Goal: Complete application form

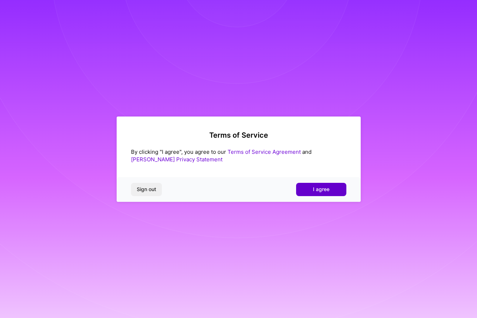
click at [296, 190] on button "I agree" at bounding box center [321, 189] width 50 height 13
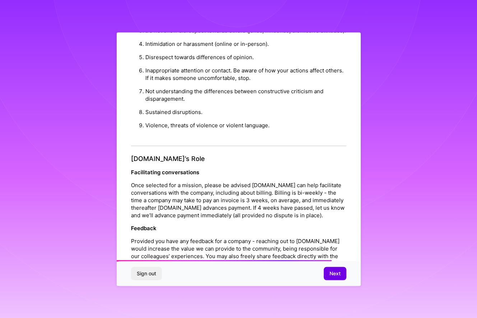
scroll to position [733, 0]
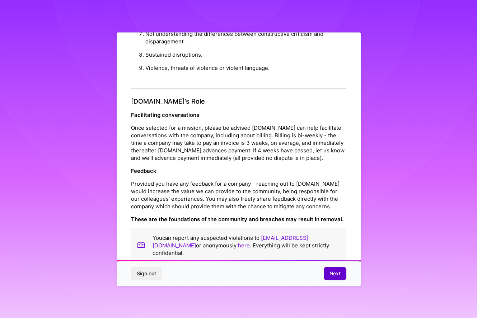
click at [338, 276] on span "Next" at bounding box center [334, 273] width 11 height 7
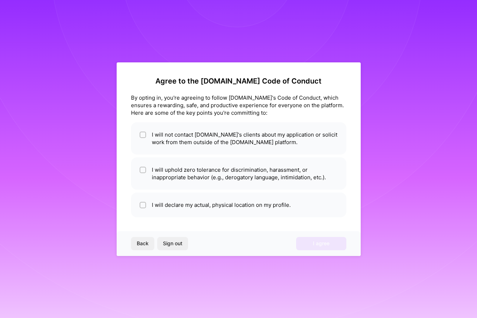
scroll to position [0, 0]
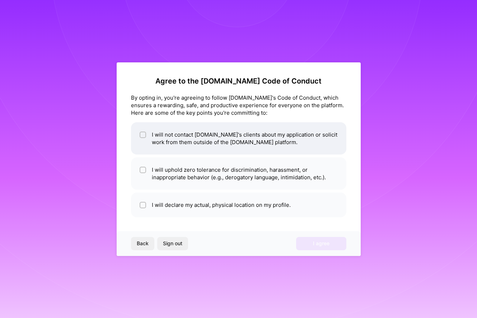
click at [196, 140] on li "I will not contact [DOMAIN_NAME]'s clients about my application or solicit work…" at bounding box center [238, 138] width 215 height 32
checkbox input "true"
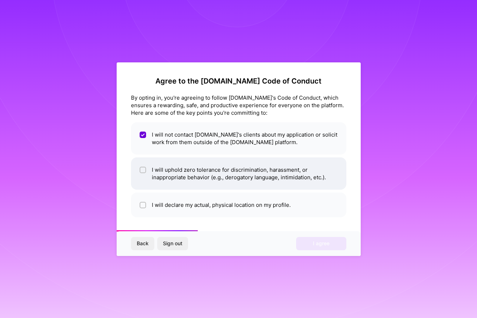
click at [173, 176] on li "I will uphold zero tolerance for discrimination, harassment, or inappropriate b…" at bounding box center [238, 173] width 215 height 32
checkbox input "true"
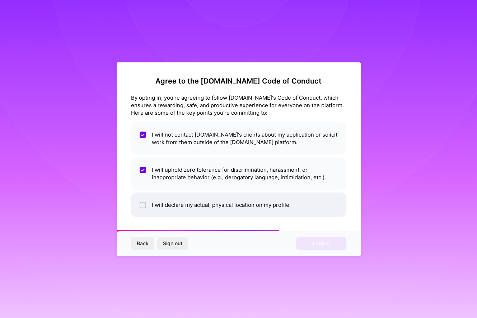
click at [181, 205] on li "I will declare my actual, physical location on my profile." at bounding box center [238, 205] width 215 height 25
checkbox input "true"
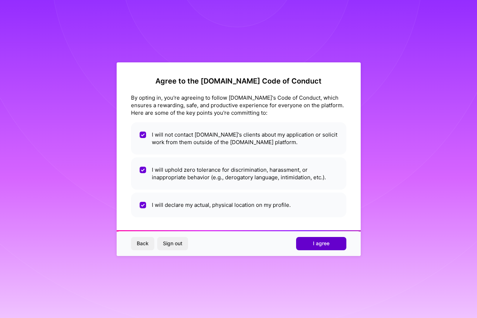
click at [317, 246] on span "I agree" at bounding box center [321, 243] width 16 height 7
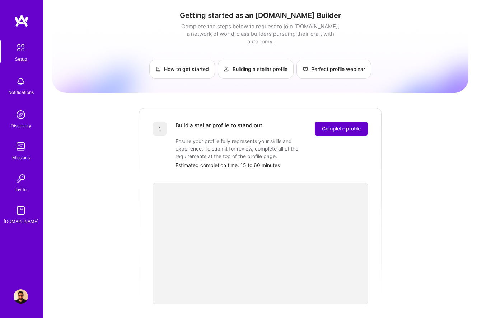
click at [327, 127] on button "Complete profile" at bounding box center [341, 129] width 53 height 14
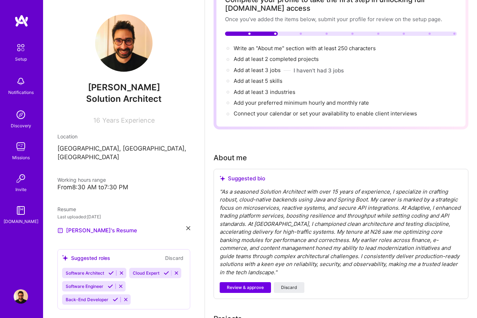
scroll to position [54, 0]
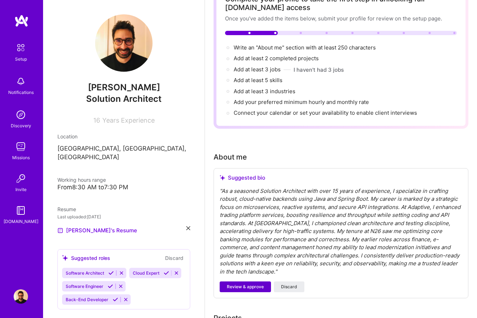
click at [252, 287] on span "Review & approve" at bounding box center [245, 287] width 37 height 6
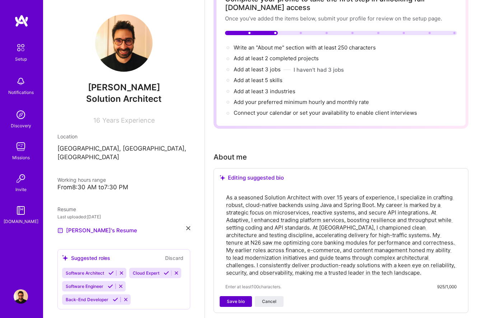
click at [233, 304] on span "Save bio" at bounding box center [236, 301] width 18 height 6
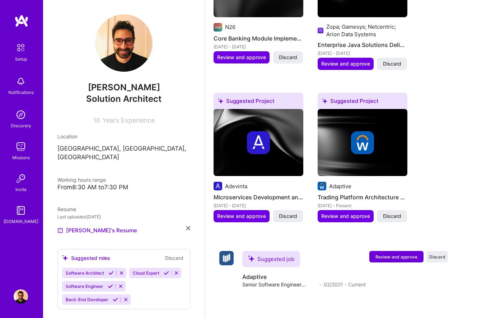
scroll to position [394, 0]
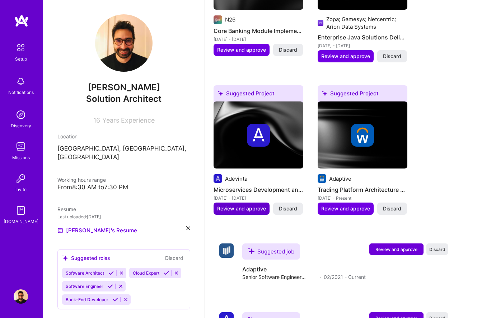
click at [241, 208] on span "Review and approve" at bounding box center [241, 208] width 49 height 7
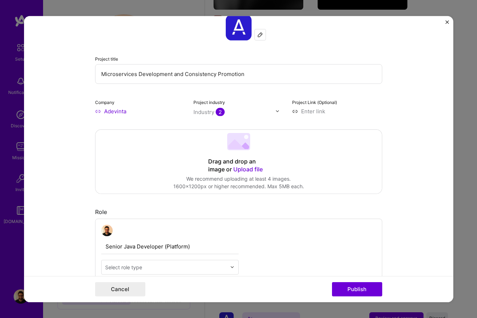
scroll to position [89, 0]
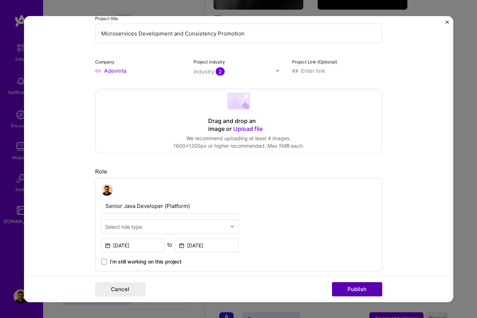
click at [358, 293] on button "Publish" at bounding box center [357, 289] width 50 height 14
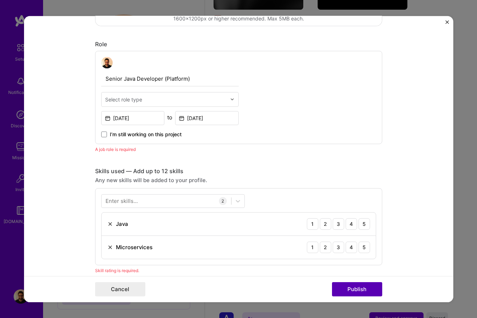
scroll to position [241, 0]
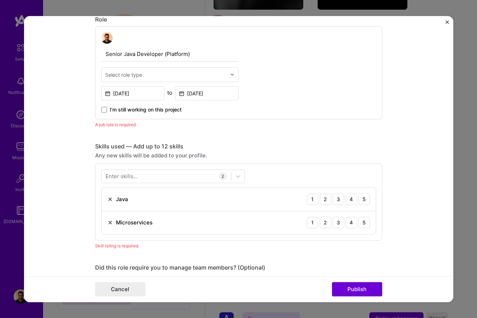
click at [133, 75] on div "Select role type" at bounding box center [123, 75] width 37 height 8
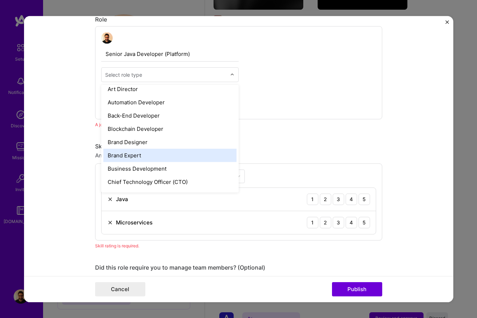
scroll to position [87, 0]
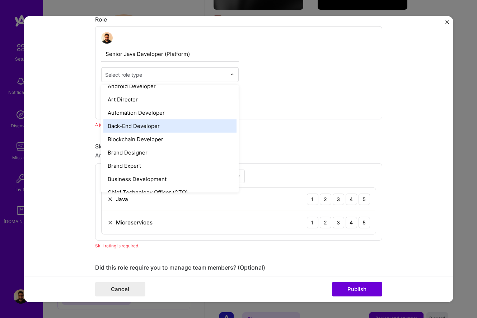
click at [142, 127] on div "Back-End Developer" at bounding box center [169, 125] width 133 height 13
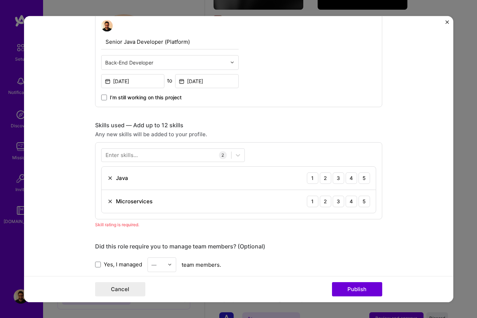
scroll to position [258, 0]
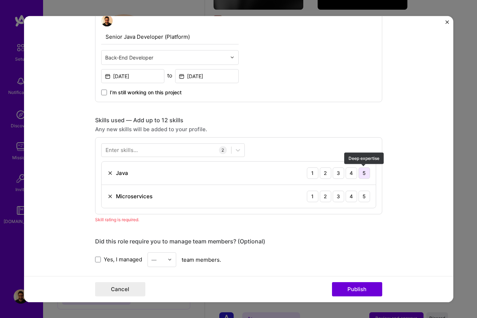
click at [365, 170] on div "5" at bounding box center [363, 172] width 11 height 11
click at [364, 195] on div "5" at bounding box center [363, 195] width 11 height 11
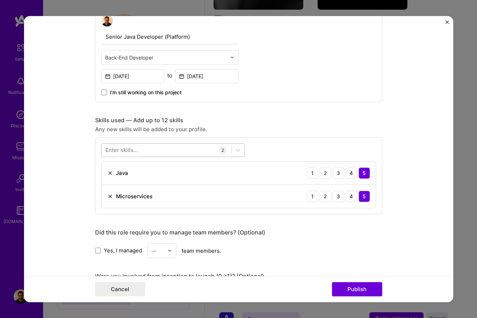
click at [159, 154] on div at bounding box center [165, 150] width 129 height 12
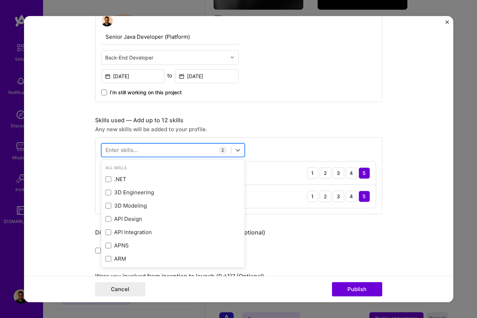
type input "a"
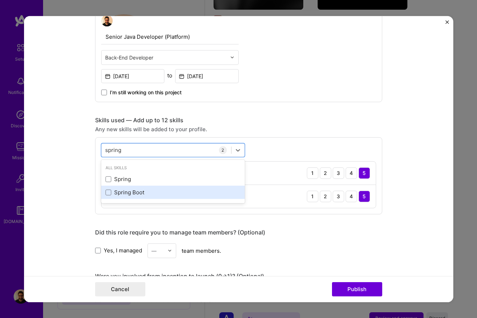
click at [124, 192] on div "Spring Boot" at bounding box center [172, 193] width 135 height 8
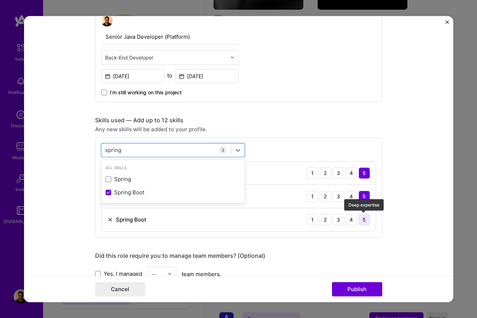
type input "spring"
click at [369, 220] on div "5" at bounding box center [363, 219] width 11 height 11
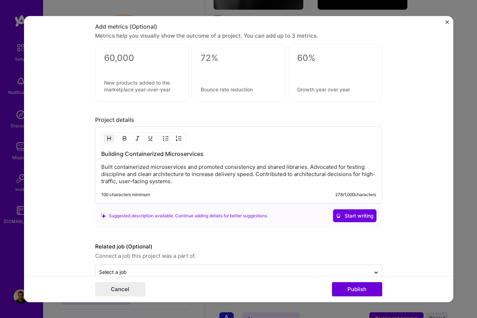
scroll to position [594, 0]
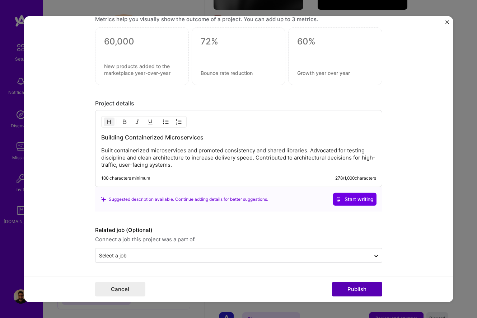
click at [357, 291] on button "Publish" at bounding box center [357, 289] width 50 height 14
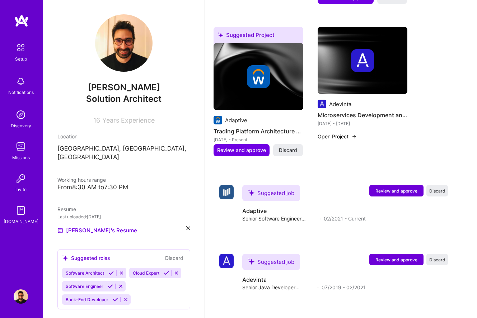
scroll to position [450, 0]
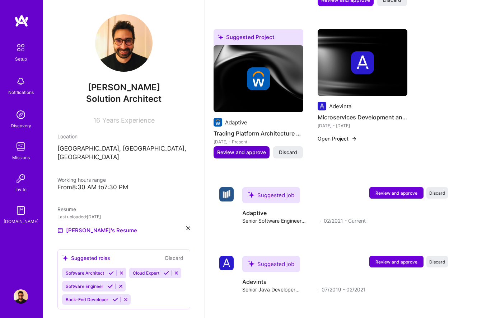
click at [250, 153] on span "Review and approve" at bounding box center [241, 152] width 49 height 7
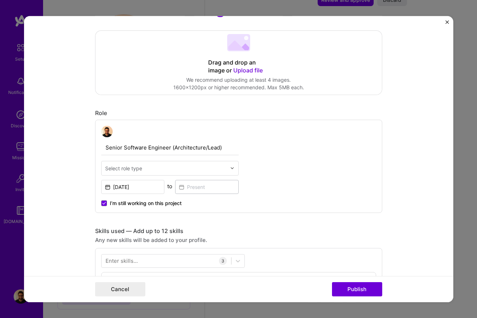
scroll to position [154, 0]
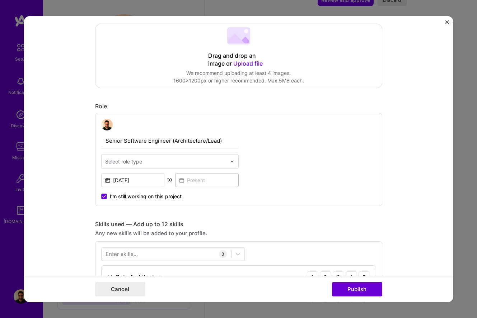
click at [202, 166] on div "Select role type" at bounding box center [165, 161] width 128 height 14
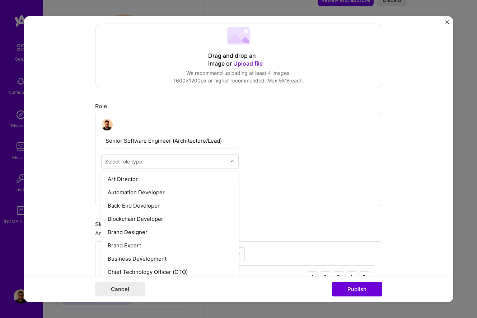
scroll to position [93, 0]
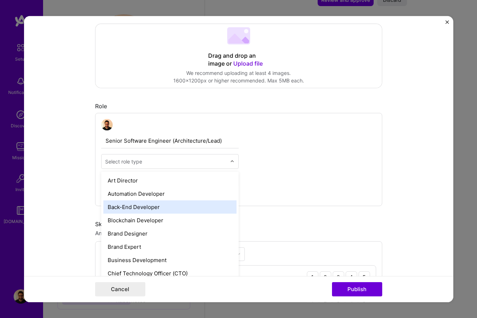
click at [175, 211] on div "Back-End Developer" at bounding box center [169, 206] width 133 height 13
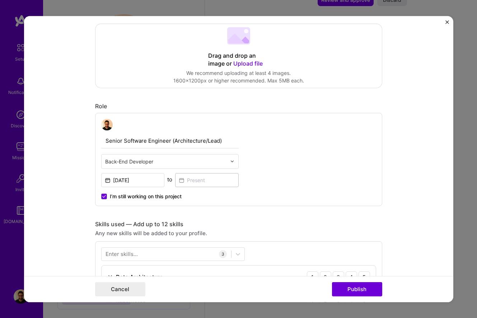
click at [222, 230] on div "Any new skills will be added to your profile." at bounding box center [238, 233] width 287 height 8
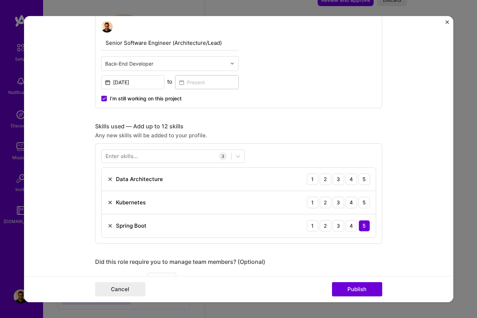
scroll to position [263, 0]
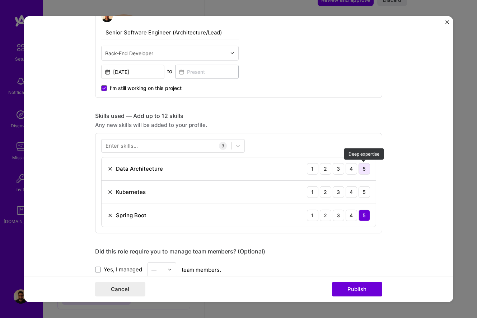
click at [365, 173] on div "5" at bounding box center [363, 168] width 11 height 11
click at [366, 190] on div "5" at bounding box center [363, 191] width 11 height 11
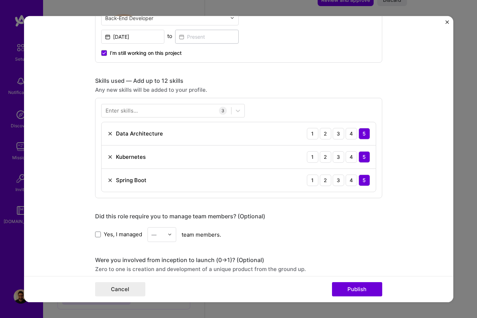
scroll to position [299, 0]
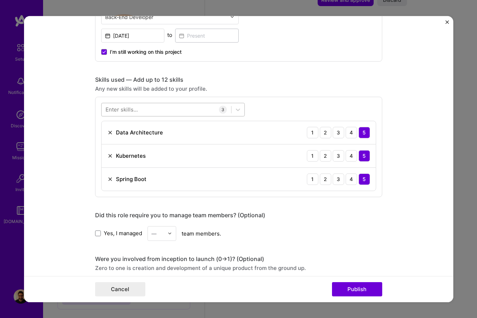
click at [183, 115] on div at bounding box center [165, 110] width 129 height 12
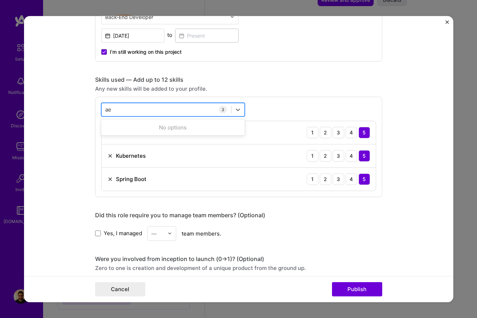
type input "a"
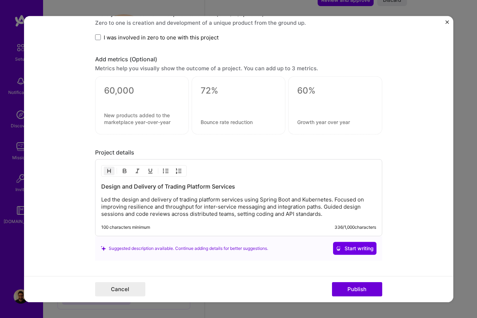
scroll to position [594, 0]
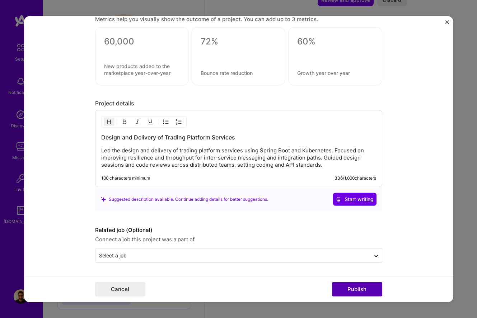
click at [344, 289] on button "Publish" at bounding box center [357, 289] width 50 height 14
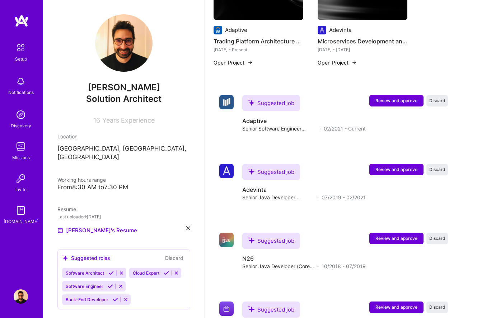
scroll to position [504, 0]
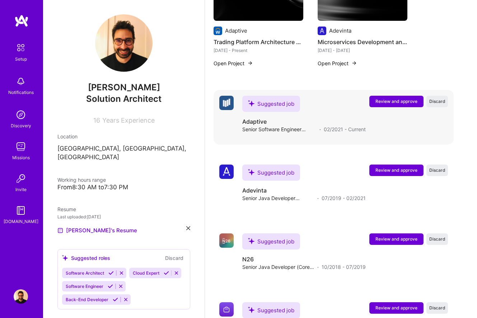
click at [396, 103] on span "Review and approve" at bounding box center [396, 101] width 42 height 6
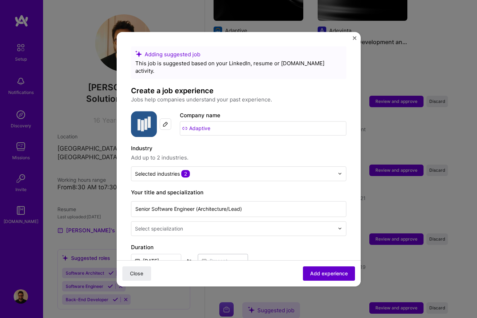
click at [320, 274] on span "Add experience" at bounding box center [329, 273] width 38 height 7
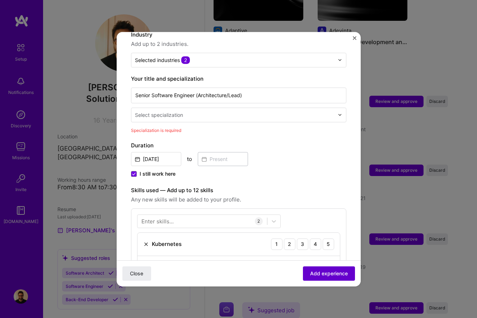
scroll to position [149, 0]
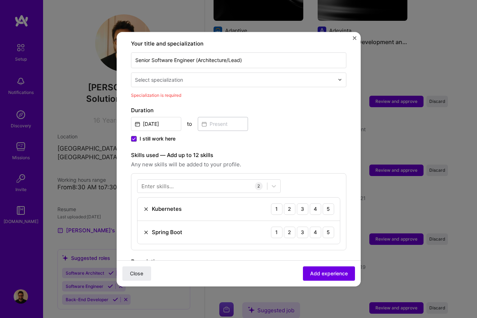
click at [227, 82] on div "Your title and specialization Senior Software Engineer (Architecture/Lead) Sele…" at bounding box center [238, 69] width 215 height 60
click at [218, 76] on input "text" at bounding box center [235, 80] width 200 height 8
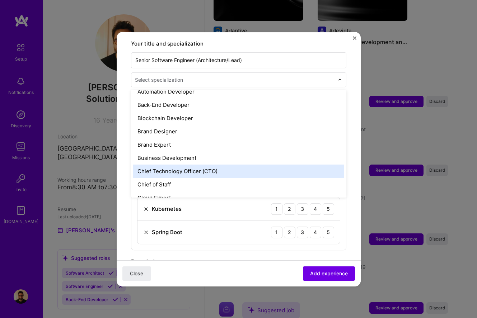
scroll to position [110, 0]
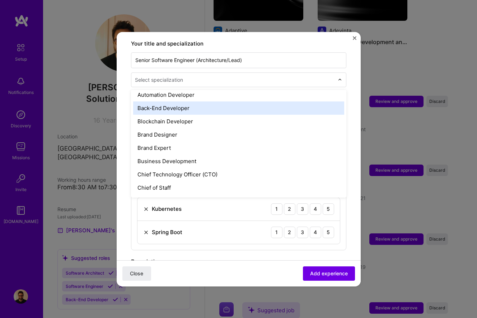
click at [180, 101] on div "Back-End Developer" at bounding box center [238, 107] width 211 height 13
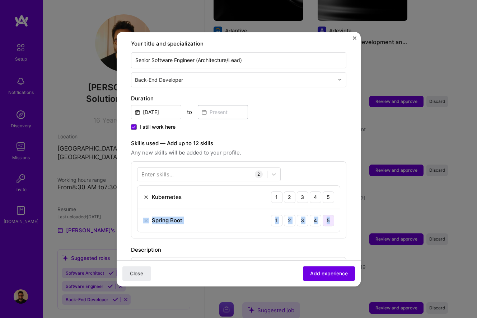
drag, startPoint x: 329, startPoint y: 189, endPoint x: 330, endPoint y: 214, distance: 24.8
click at [330, 214] on div "Kubernetes 1 2 3 4 5 Spring Boot 1 2 3 4 5" at bounding box center [238, 208] width 203 height 47
click at [330, 215] on div "5" at bounding box center [327, 220] width 11 height 11
click at [335, 273] on span "Add experience" at bounding box center [329, 273] width 38 height 7
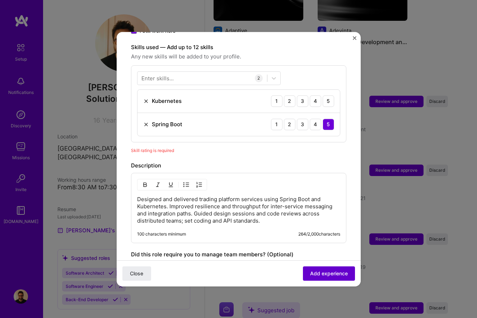
scroll to position [249, 0]
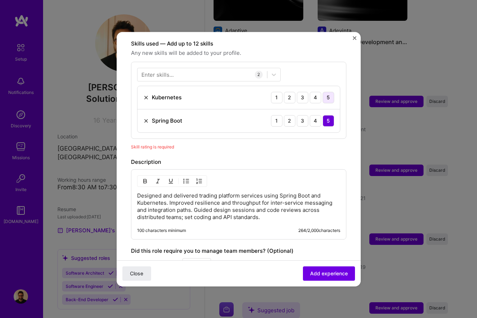
click at [330, 92] on div "5" at bounding box center [327, 97] width 11 height 11
click at [331, 271] on span "Add experience" at bounding box center [329, 273] width 38 height 7
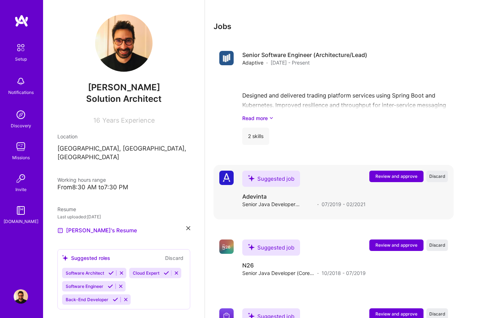
scroll to position [590, 0]
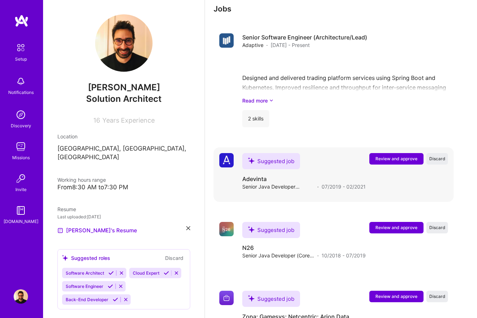
click at [392, 157] on span "Review and approve" at bounding box center [396, 159] width 42 height 6
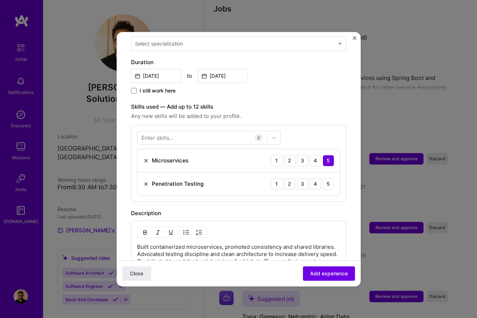
scroll to position [197, 0]
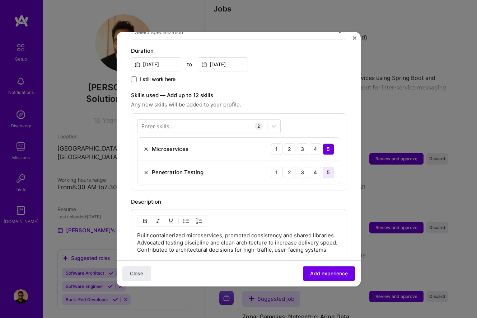
click at [330, 167] on div "5" at bounding box center [327, 172] width 11 height 11
click at [331, 274] on span "Add experience" at bounding box center [329, 273] width 38 height 7
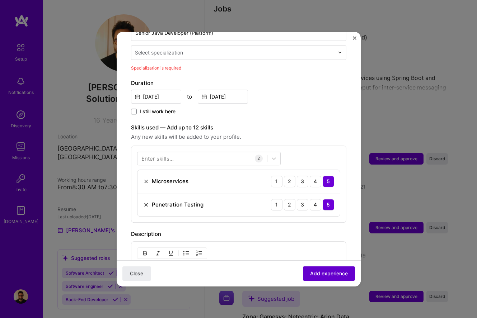
scroll to position [149, 0]
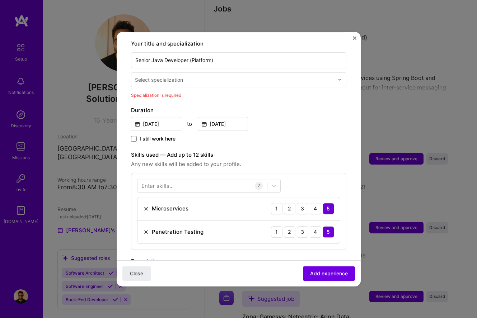
click at [189, 76] on input "text" at bounding box center [235, 80] width 200 height 8
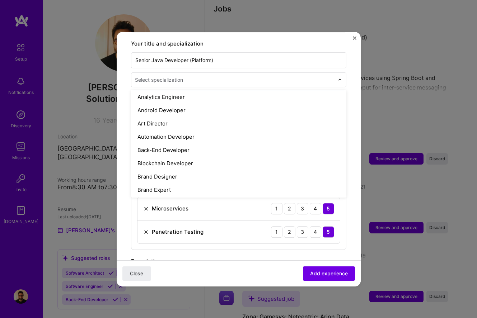
scroll to position [72, 0]
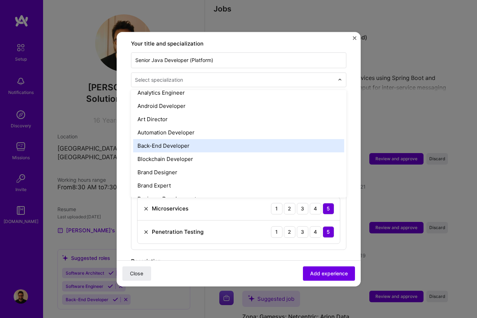
click at [176, 140] on div "Back-End Developer" at bounding box center [238, 145] width 211 height 13
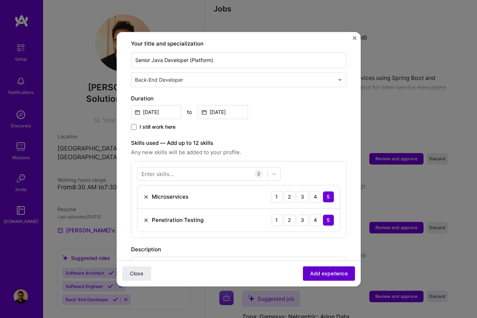
click at [323, 274] on span "Add experience" at bounding box center [329, 273] width 38 height 7
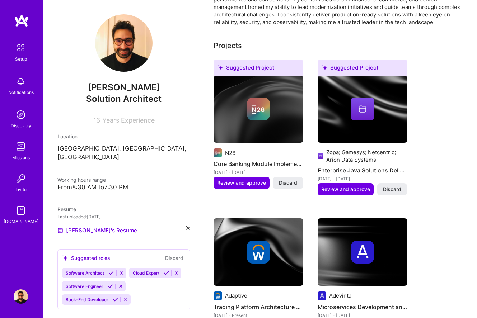
scroll to position [0, 0]
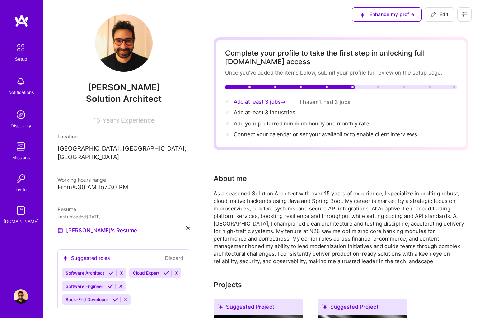
click at [261, 103] on span "Add at least 3 jobs →" at bounding box center [259, 101] width 53 height 7
select select "US"
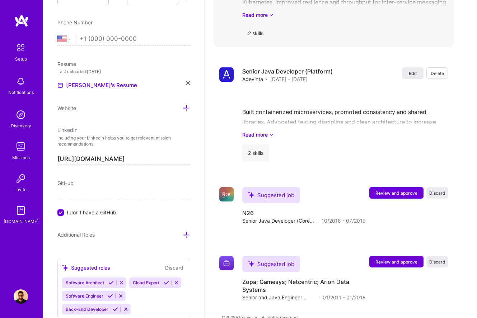
scroll to position [1063, 0]
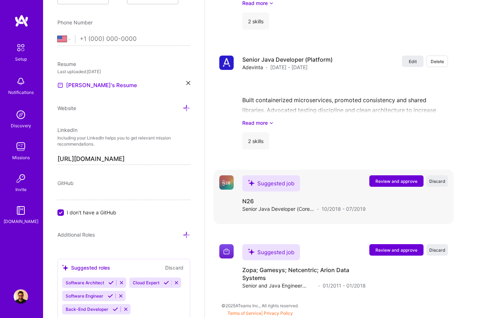
click at [392, 182] on span "Review and approve" at bounding box center [396, 181] width 42 height 6
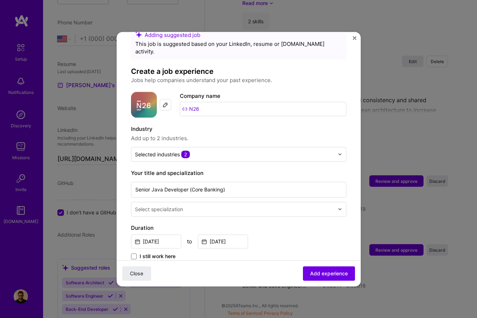
scroll to position [19, 0]
click at [338, 276] on span "Add experience" at bounding box center [329, 273] width 38 height 7
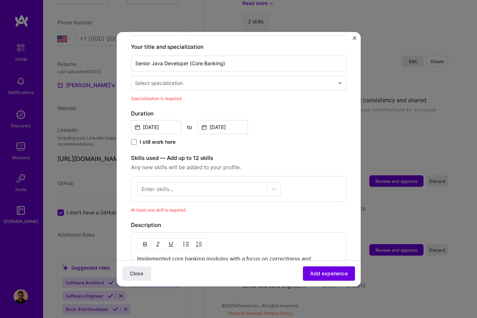
scroll to position [149, 0]
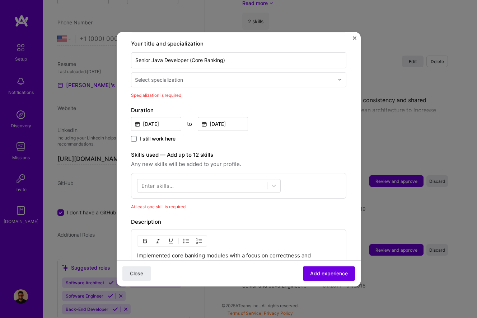
click at [228, 76] on input "text" at bounding box center [235, 80] width 200 height 8
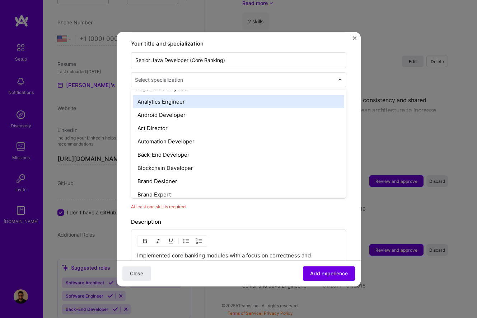
scroll to position [71, 0]
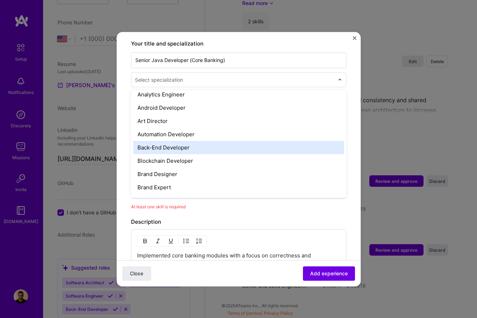
click at [180, 144] on div "Back-End Developer" at bounding box center [238, 147] width 211 height 13
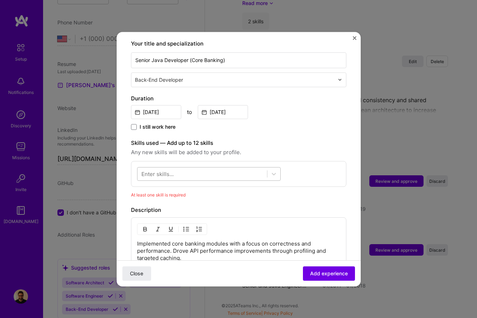
click at [196, 168] on div at bounding box center [201, 174] width 129 height 12
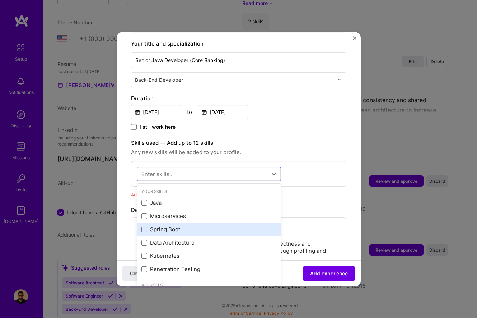
click at [171, 226] on div "Spring Boot" at bounding box center [208, 230] width 135 height 8
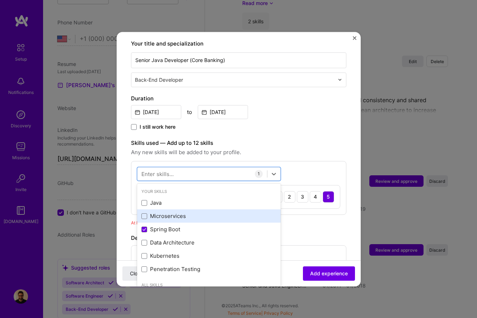
click at [171, 213] on div "Microservices" at bounding box center [208, 217] width 135 height 8
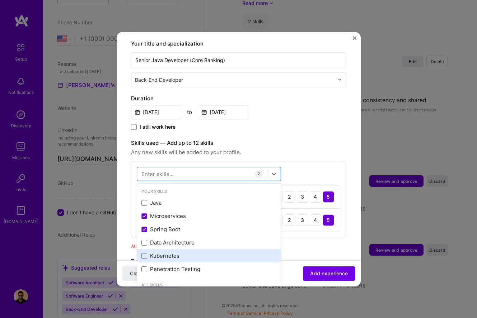
click at [173, 252] on div "Kubernetes" at bounding box center [208, 256] width 135 height 8
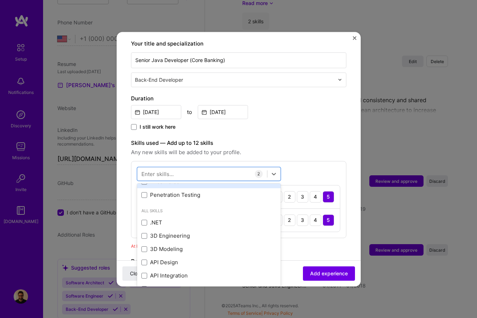
scroll to position [78, 0]
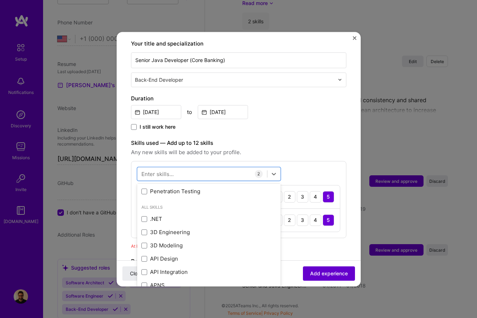
click at [324, 272] on span "Add experience" at bounding box center [329, 273] width 38 height 7
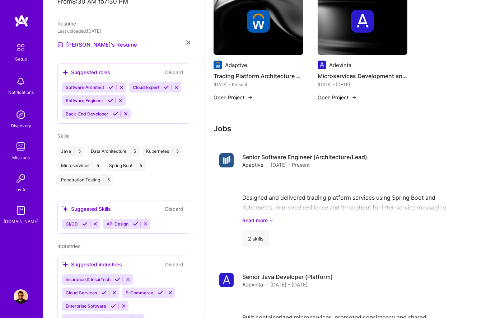
scroll to position [0, 0]
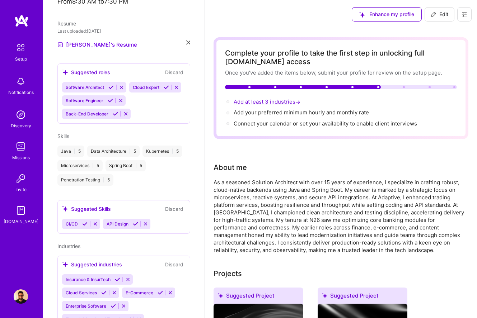
click at [266, 99] on span "Add at least 3 industries →" at bounding box center [267, 101] width 68 height 7
select select "US"
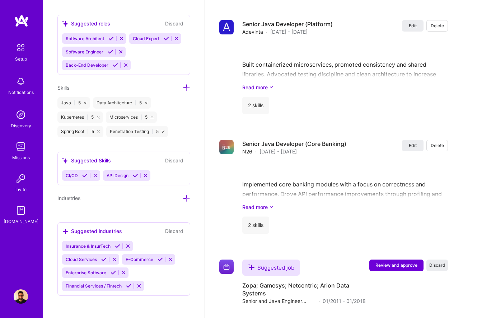
scroll to position [1090, 0]
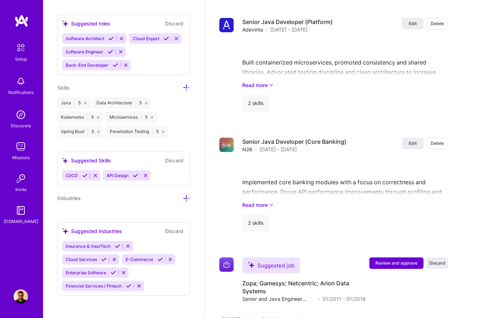
click at [134, 175] on icon at bounding box center [135, 175] width 5 height 5
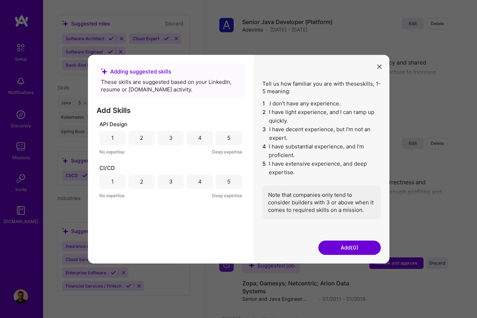
click at [224, 142] on div "5" at bounding box center [229, 138] width 26 height 14
click at [194, 183] on div "4" at bounding box center [199, 181] width 26 height 14
click at [334, 254] on button "Add (2)" at bounding box center [349, 248] width 62 height 14
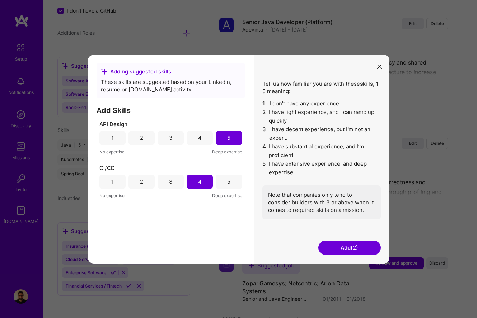
click at [341, 247] on button "Add (2)" at bounding box center [349, 248] width 62 height 14
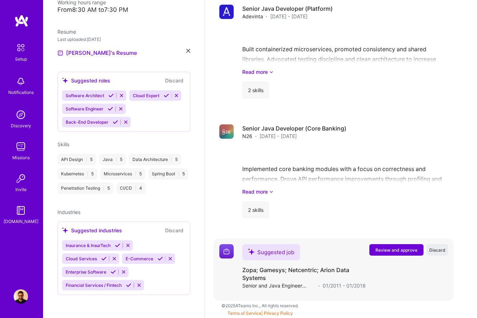
scroll to position [169, 0]
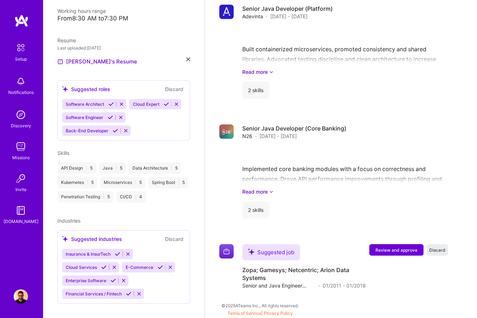
click at [102, 291] on span "Financial Services / Fintech" at bounding box center [94, 293] width 56 height 5
click at [130, 291] on icon at bounding box center [128, 293] width 5 height 5
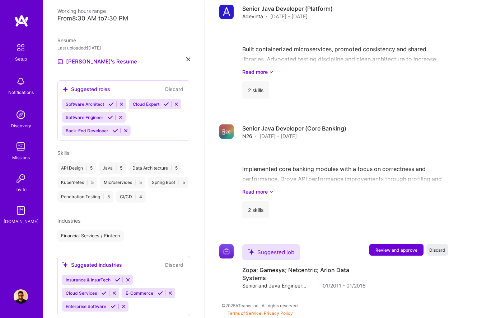
click at [159, 290] on icon at bounding box center [159, 292] width 5 height 5
click at [112, 304] on icon at bounding box center [112, 306] width 5 height 5
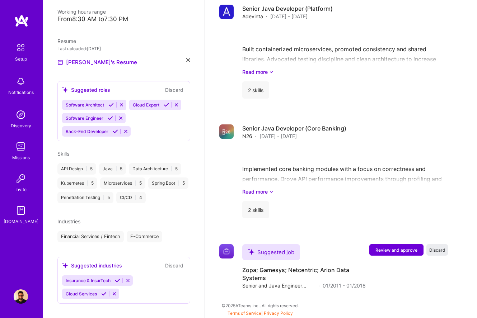
click at [103, 291] on icon at bounding box center [103, 293] width 5 height 5
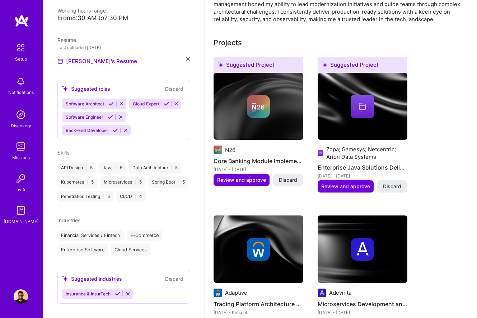
scroll to position [0, 0]
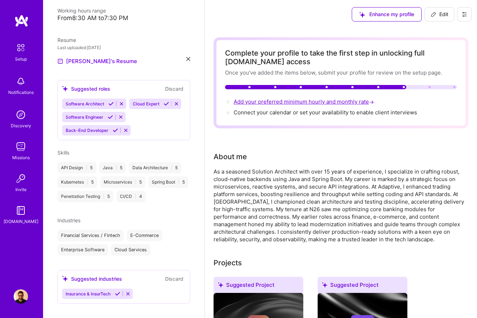
click at [279, 103] on span "Add your preferred minimum hourly and monthly rate →" at bounding box center [304, 101] width 142 height 7
select select "US"
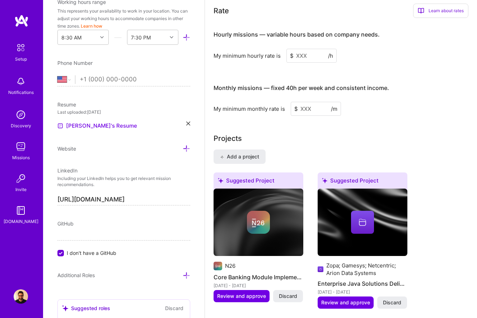
scroll to position [461, 0]
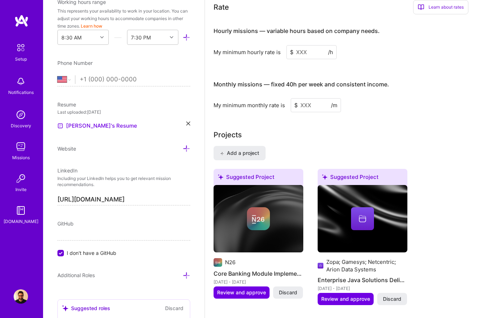
click at [307, 55] on input at bounding box center [311, 52] width 50 height 14
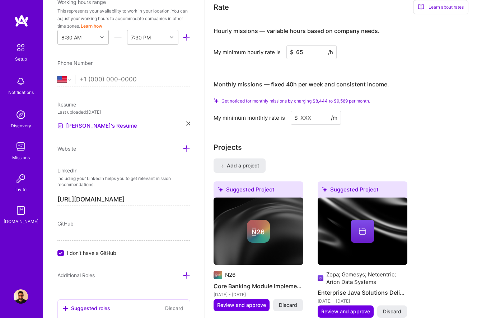
type input "65"
click at [306, 119] on input at bounding box center [315, 118] width 50 height 14
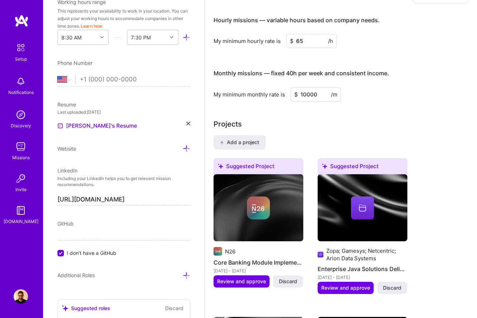
type input "10000"
click at [304, 46] on input "65" at bounding box center [311, 41] width 50 height 14
type input "5"
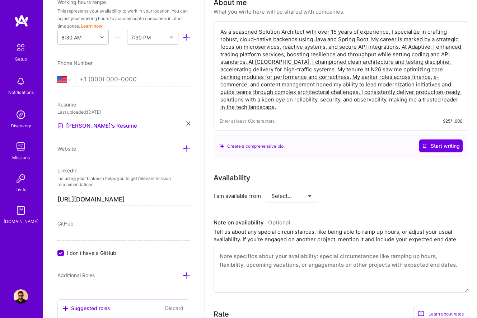
scroll to position [0, 0]
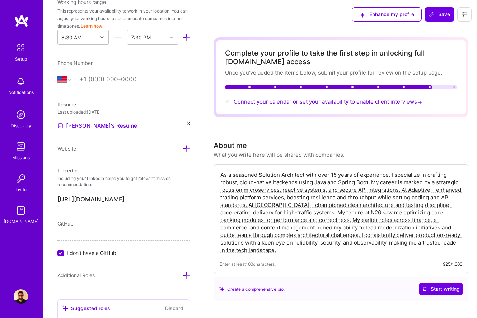
type input "80"
click at [280, 103] on span "Connect your calendar or set your availability to enable client interviews →" at bounding box center [328, 101] width 190 height 7
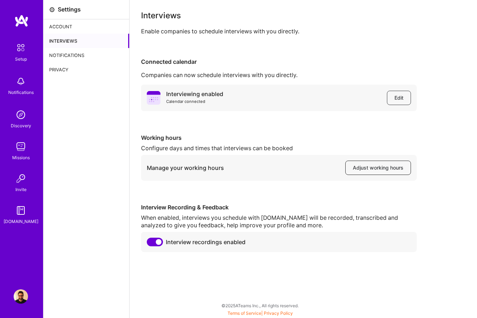
click at [375, 171] on span "Adjust working hours" at bounding box center [378, 167] width 51 height 7
click at [86, 57] on div "Notifications" at bounding box center [86, 55] width 86 height 14
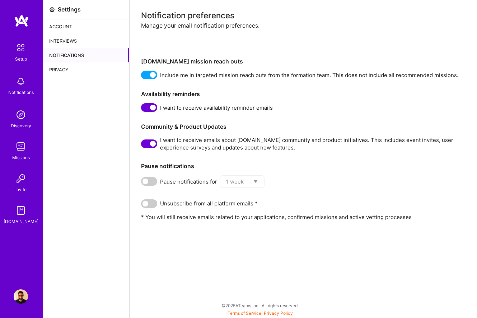
click at [71, 69] on div "Privacy" at bounding box center [86, 69] width 86 height 14
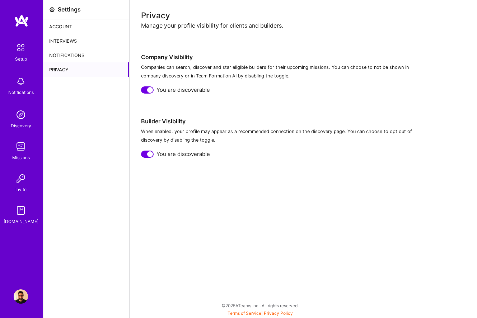
click at [28, 50] on img at bounding box center [20, 47] width 15 height 15
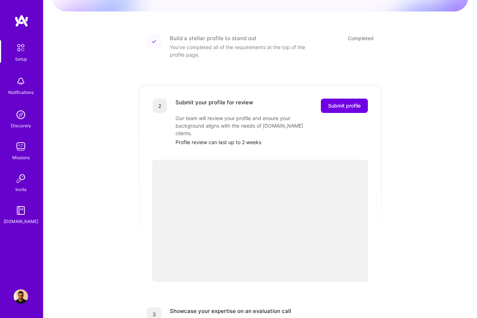
scroll to position [82, 0]
click at [347, 101] on span "Submit profile" at bounding box center [344, 104] width 33 height 7
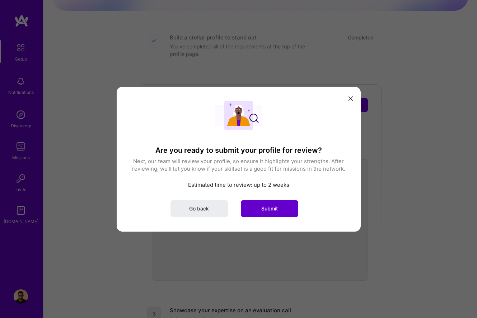
click at [270, 204] on button "Submit" at bounding box center [269, 208] width 57 height 17
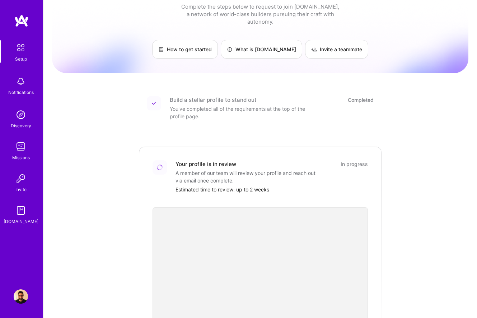
scroll to position [0, 0]
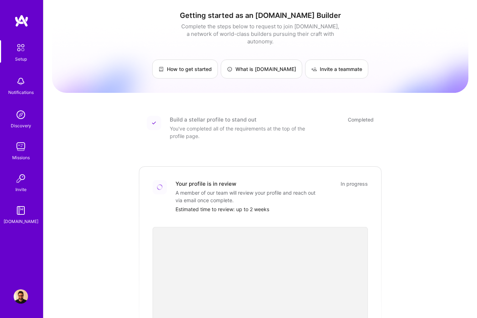
click at [21, 41] on img at bounding box center [20, 47] width 15 height 15
click at [19, 21] on img at bounding box center [21, 20] width 14 height 13
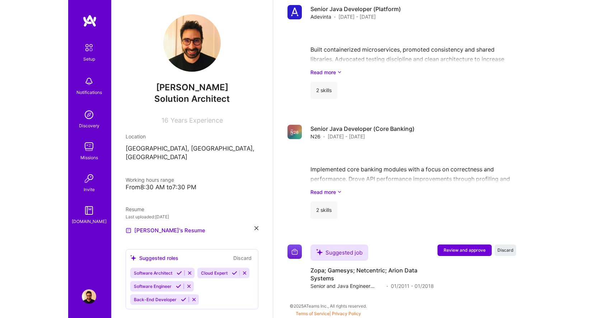
scroll to position [650, 0]
